Goal: Task Accomplishment & Management: Manage account settings

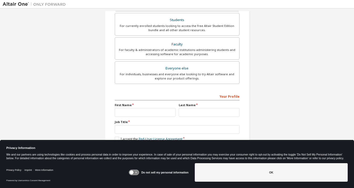
scroll to position [122, 0]
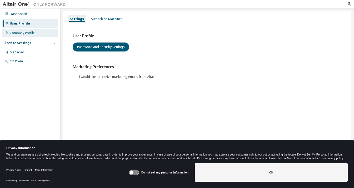
click at [44, 32] on div "Company Profile" at bounding box center [30, 33] width 56 height 8
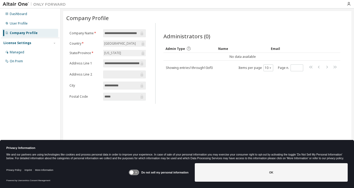
click at [126, 50] on form "**********" at bounding box center [108, 64] width 76 height 71
